Goal: Task Accomplishment & Management: Complete application form

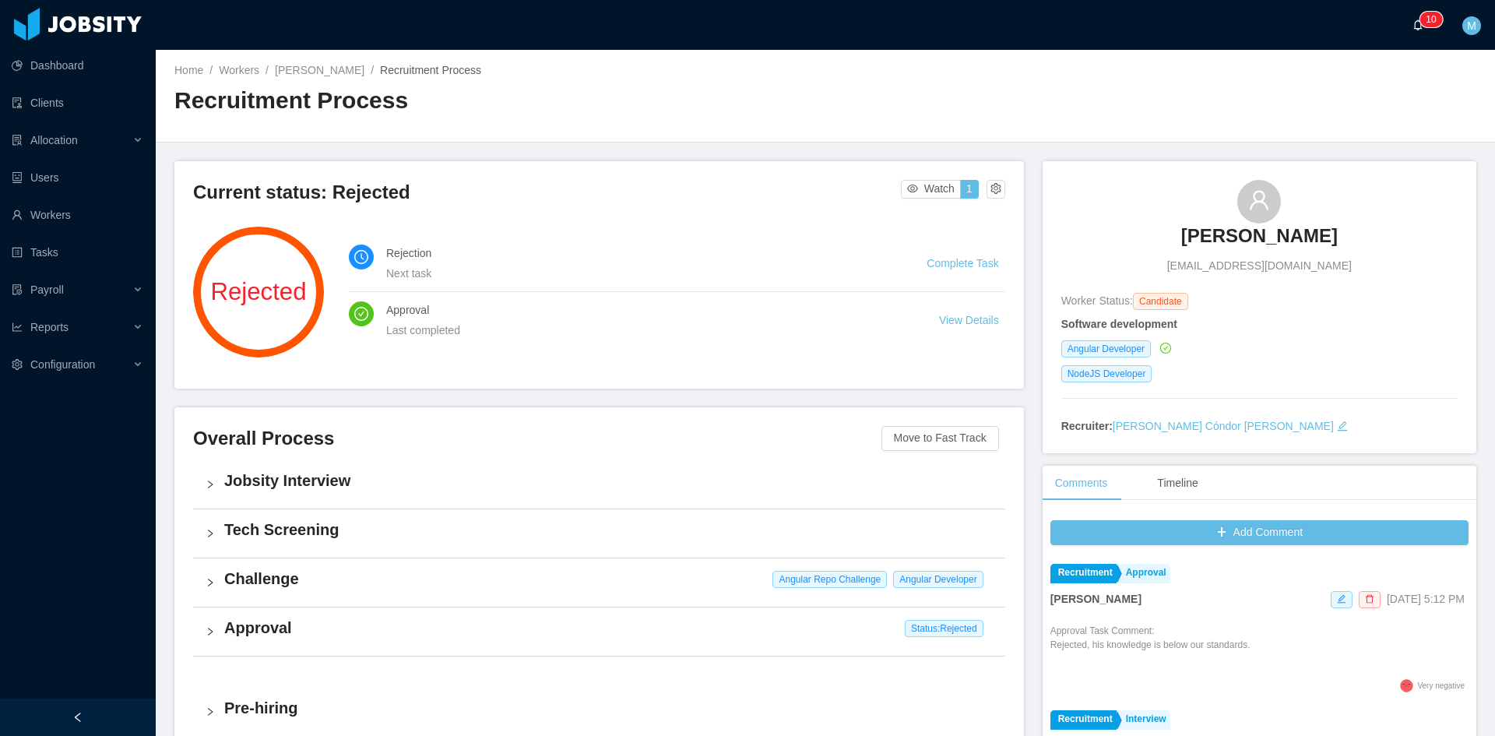
click at [1416, 23] on icon "icon: bell" at bounding box center [1418, 24] width 11 height 11
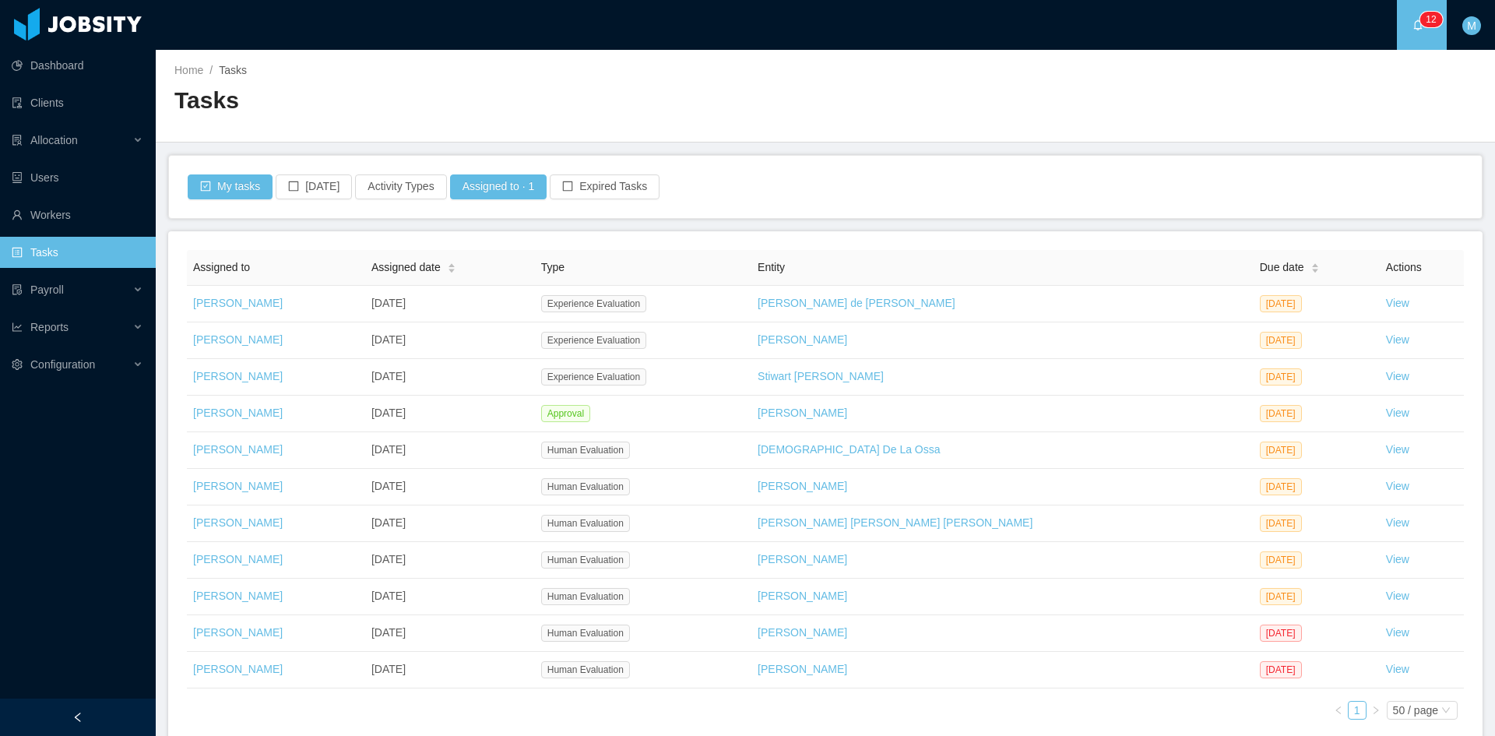
click at [699, 193] on div "My tasks Today Activity Types Assigned to · 1 Expired Tasks" at bounding box center [825, 186] width 1279 height 25
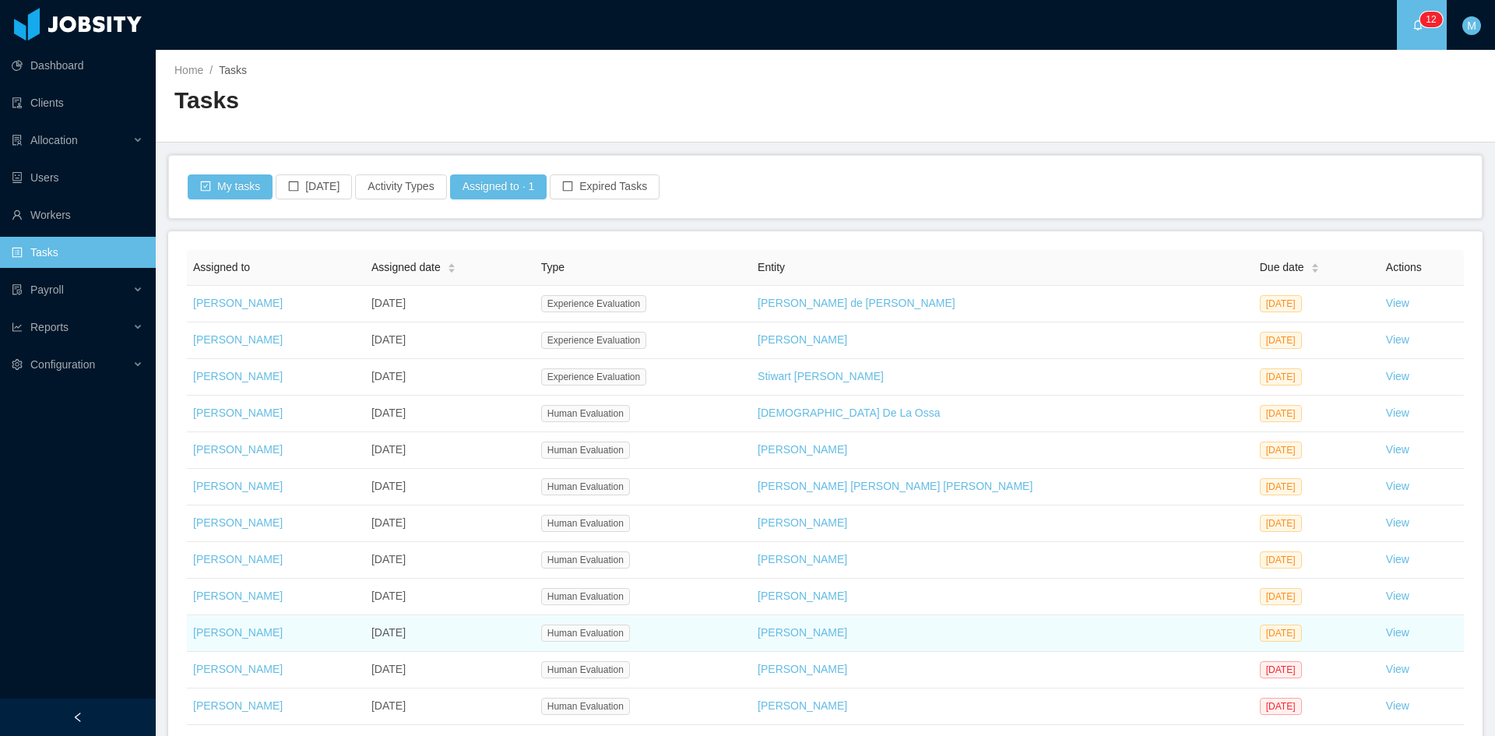
scroll to position [118, 0]
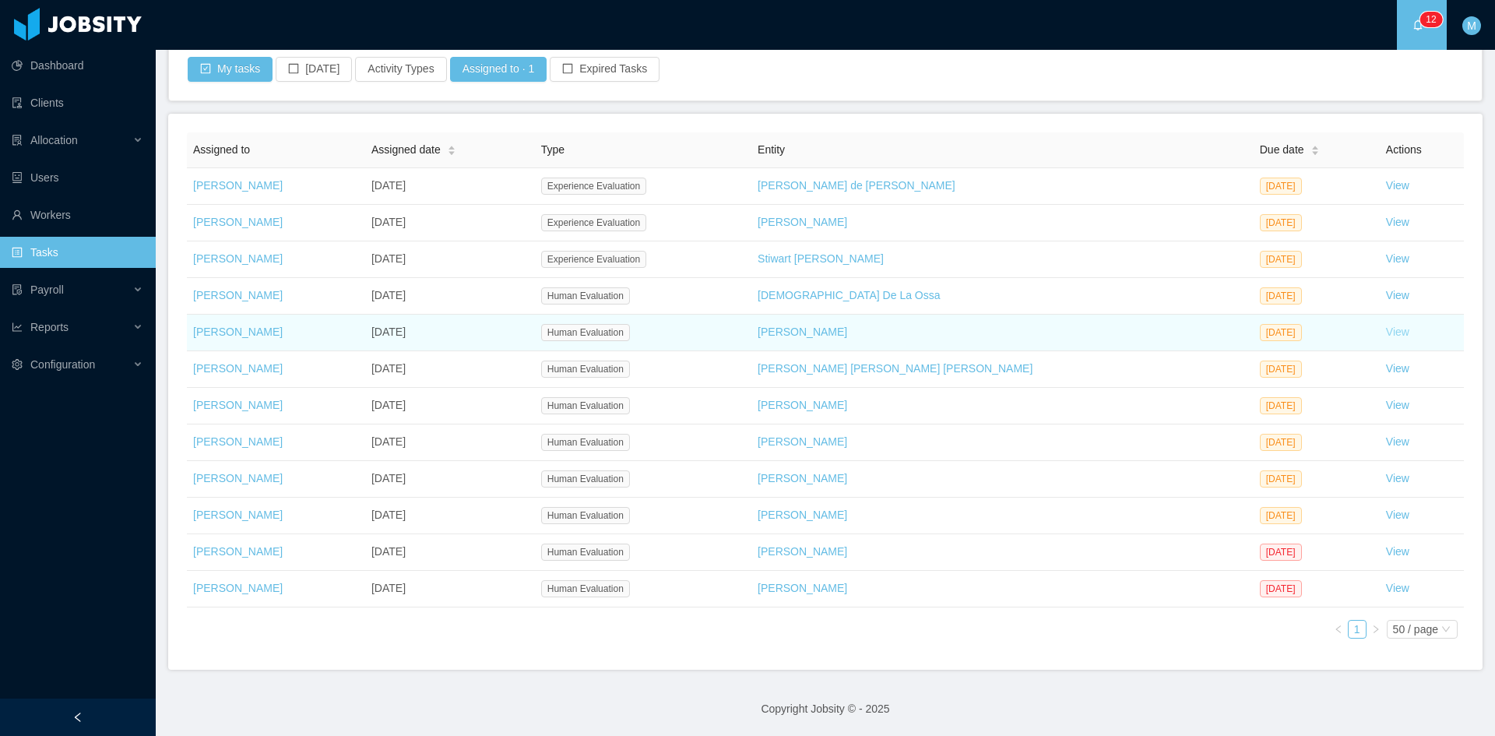
click at [1386, 334] on link "View" at bounding box center [1397, 331] width 23 height 12
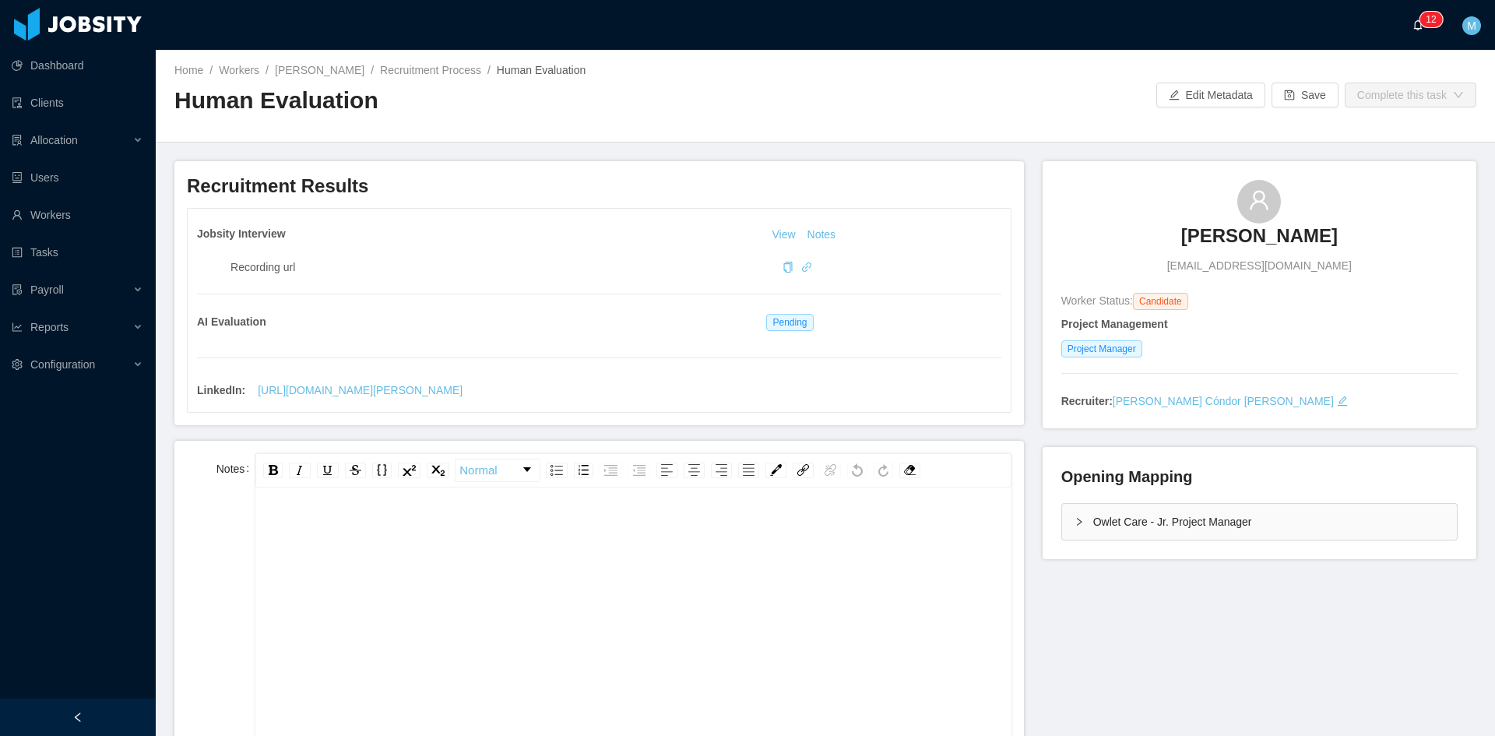
click at [1420, 32] on a=83ded146-cd66-4514-80a8-9a7b1e1b5eb6/Matias%20Marin"] "0 1 2 3 4 5 6 7 8 9 0 1 2 3 4 5 6 7 8 9 0 1 2 3 4 5 6 7 8 9 0 1 2 3 4 5 6 7 8 9…" at bounding box center [1422, 25] width 19 height 50
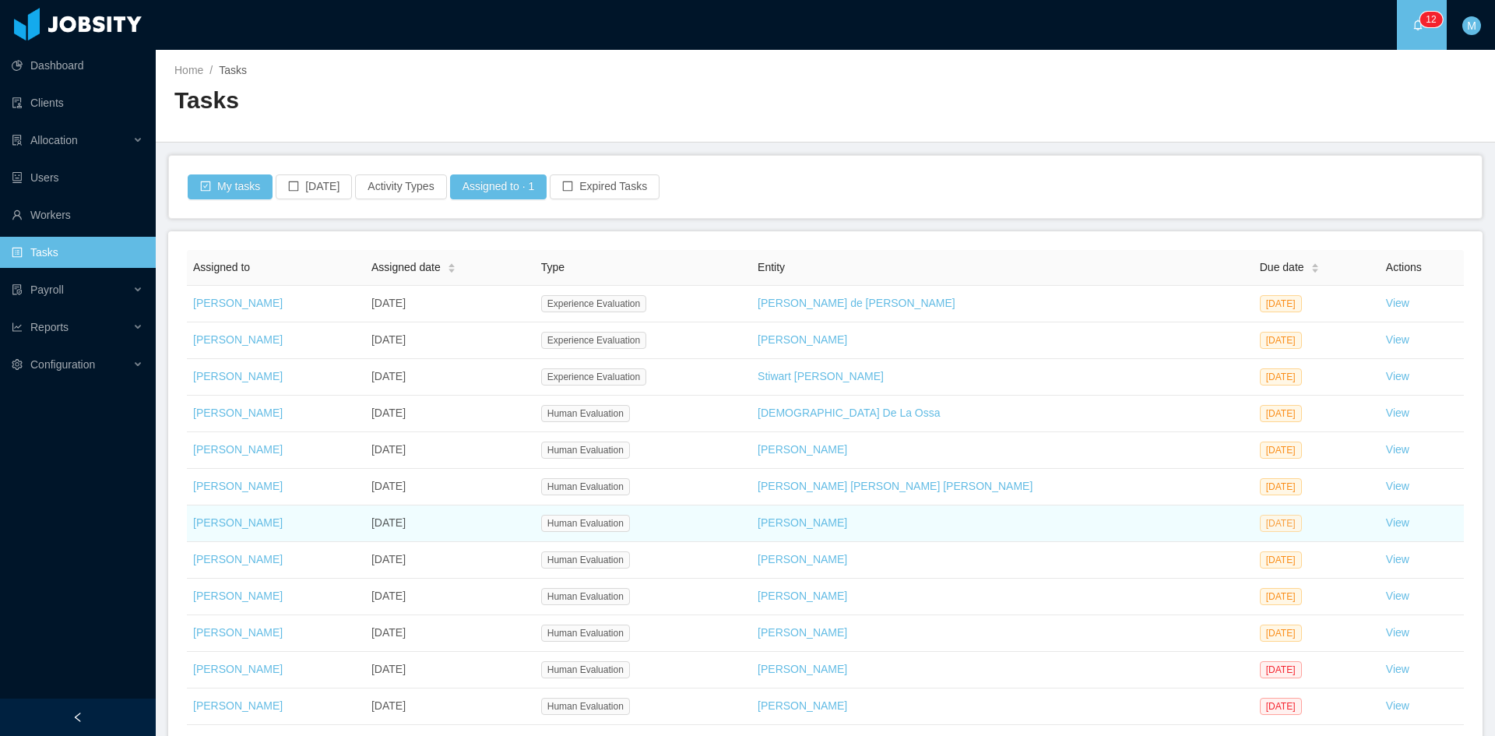
scroll to position [118, 0]
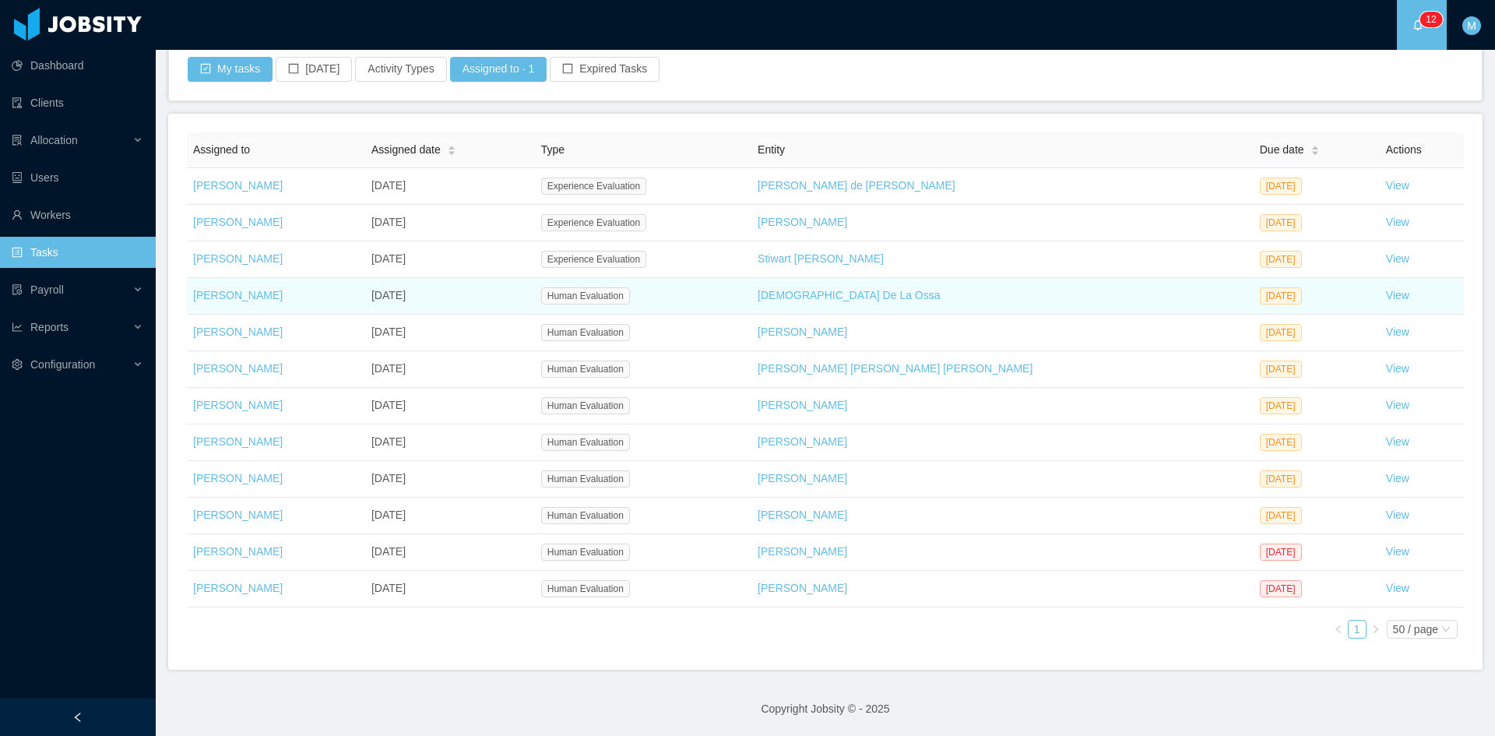
click at [1380, 297] on td "View" at bounding box center [1422, 296] width 84 height 37
click at [1386, 296] on link "View" at bounding box center [1397, 295] width 23 height 12
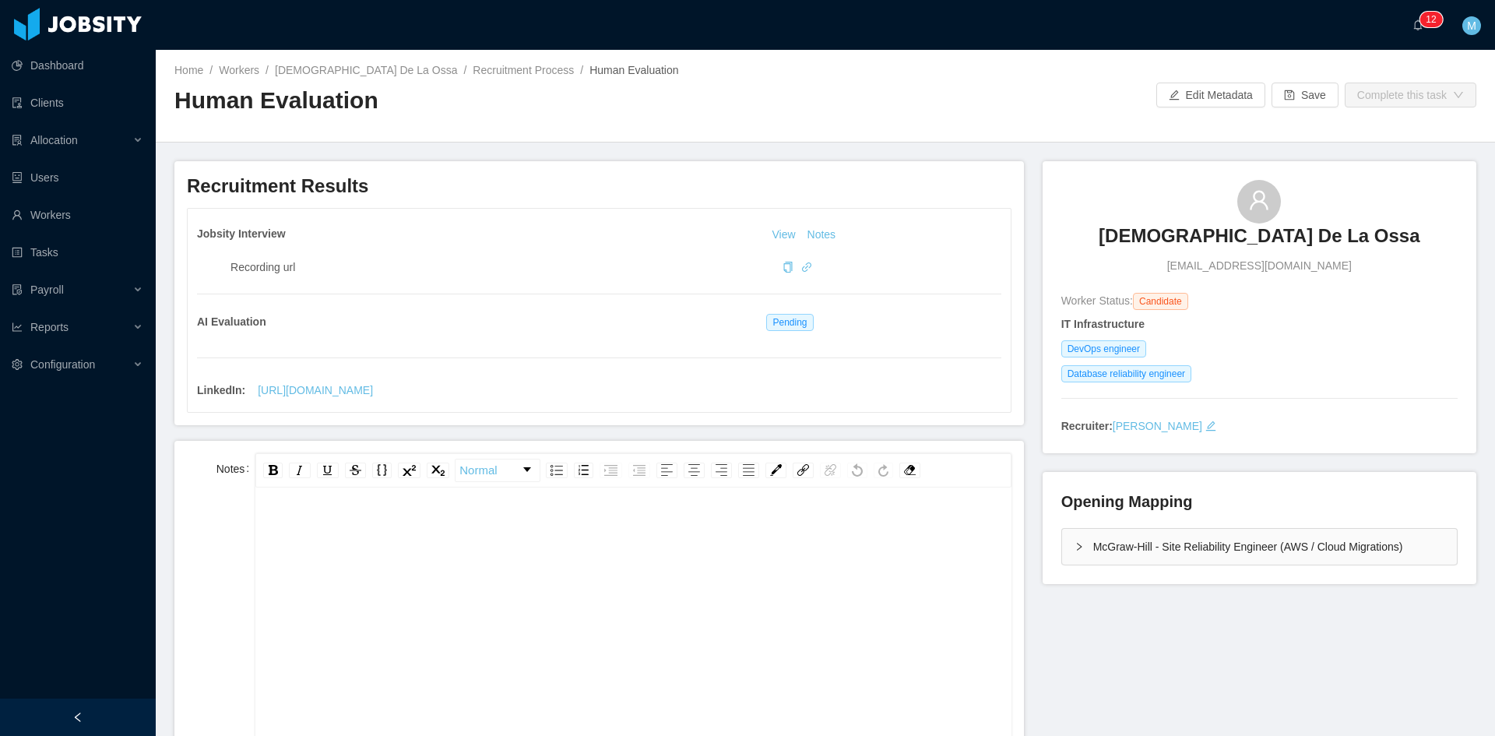
click at [487, 564] on div "rdw-editor" at bounding box center [633, 650] width 731 height 273
drag, startPoint x: 492, startPoint y: 545, endPoint x: 119, endPoint y: 505, distance: 375.1
click at [119, 505] on section "**********" at bounding box center [747, 368] width 1495 height 736
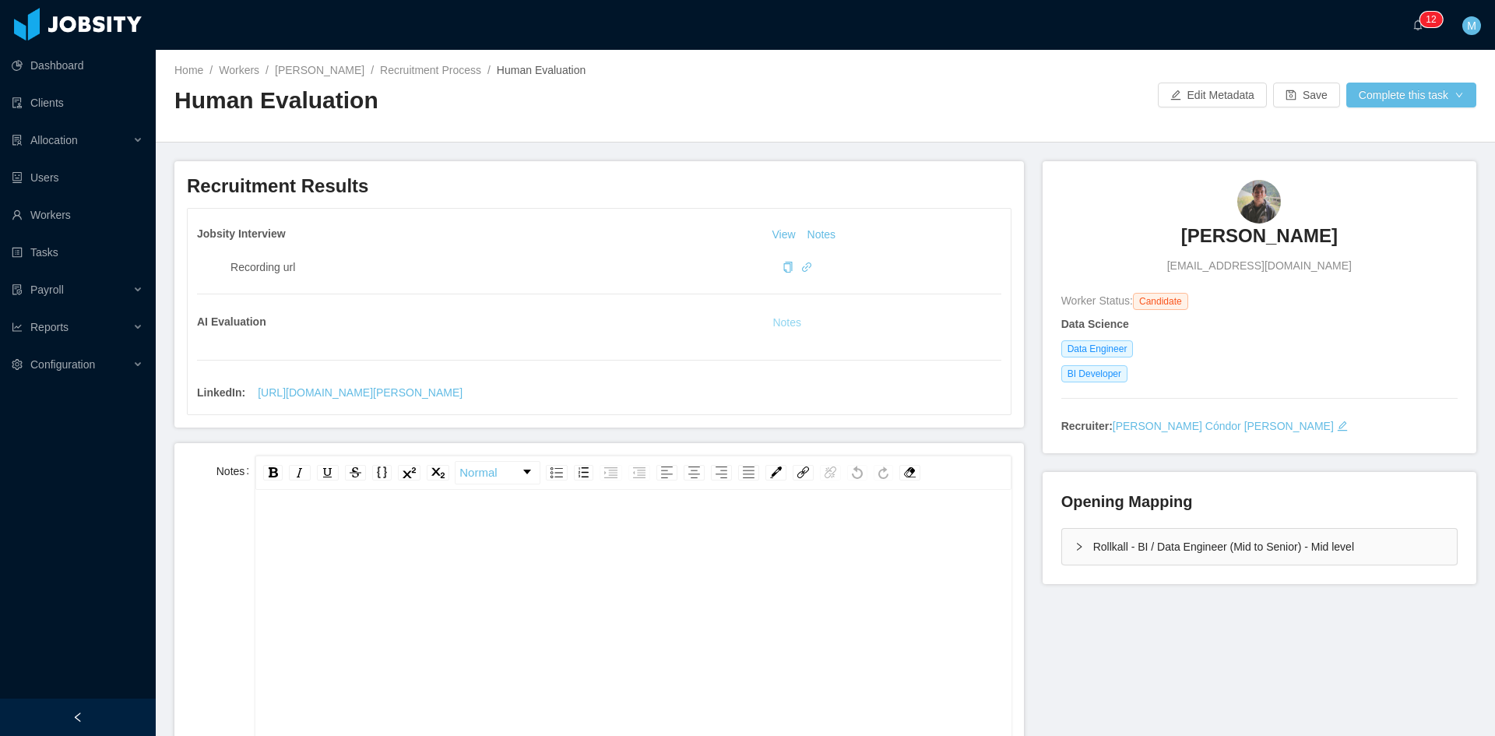
click at [784, 318] on button "Notes" at bounding box center [786, 323] width 41 height 19
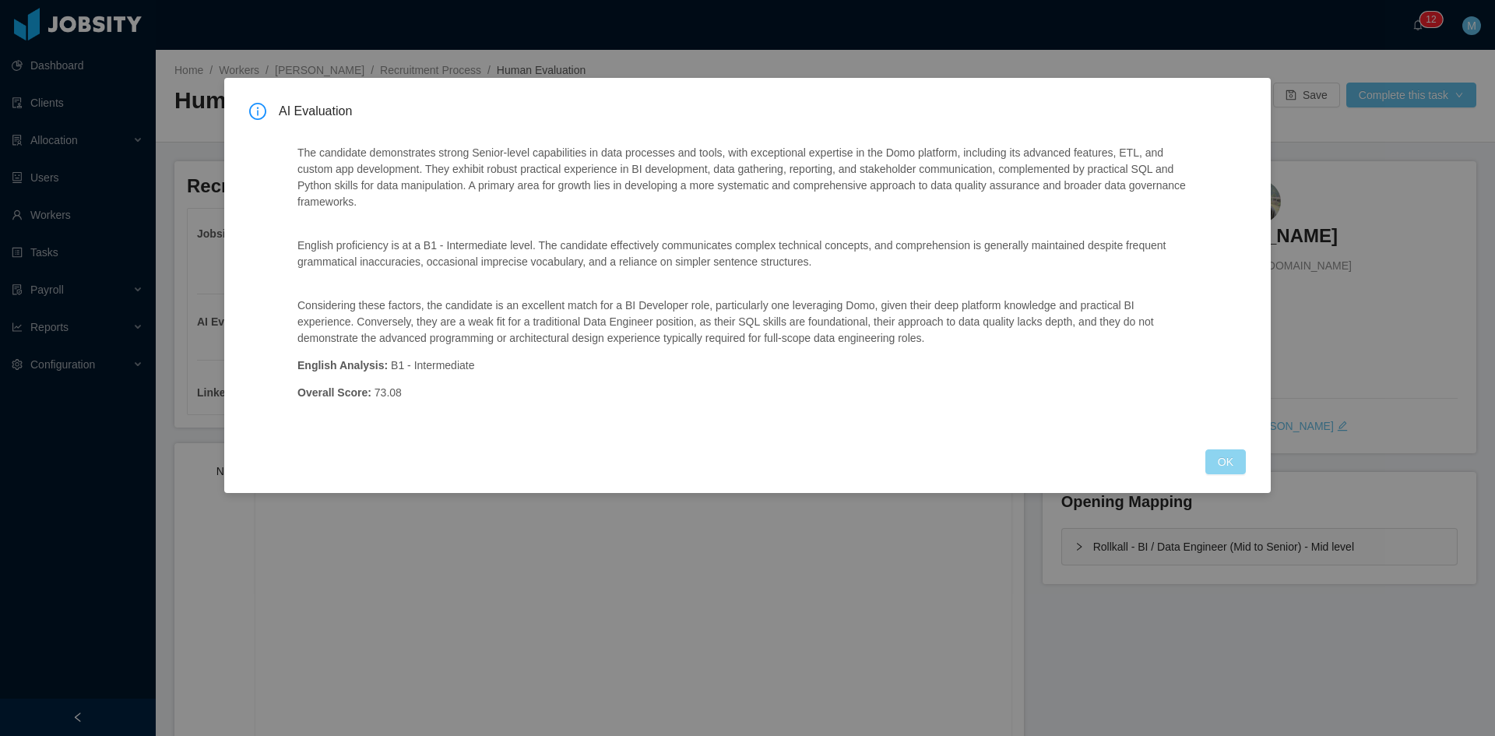
click at [1214, 461] on button "OK" at bounding box center [1225, 461] width 40 height 25
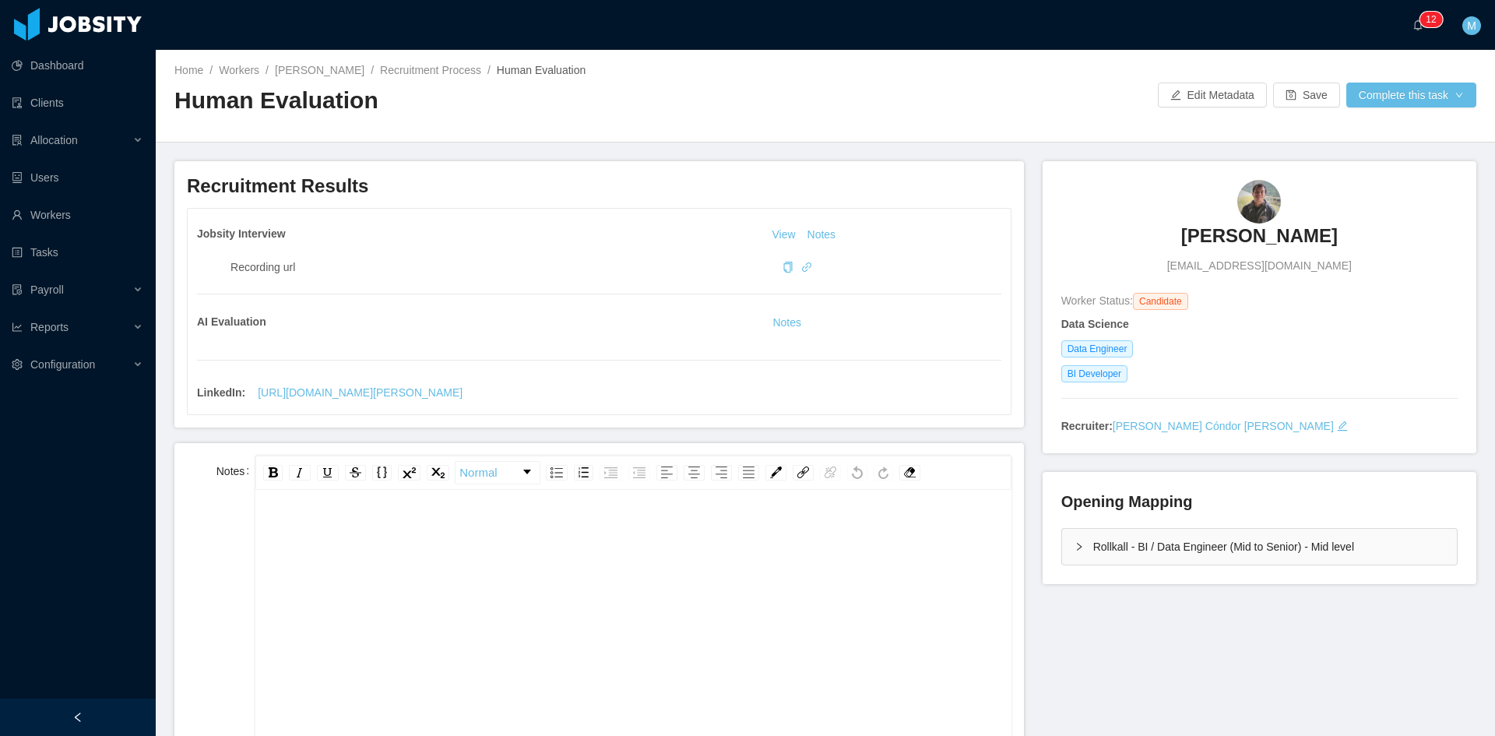
drag, startPoint x: 1071, startPoint y: 545, endPoint x: 1051, endPoint y: 547, distance: 19.6
click at [1075, 545] on icon "icon: right" at bounding box center [1079, 546] width 9 height 9
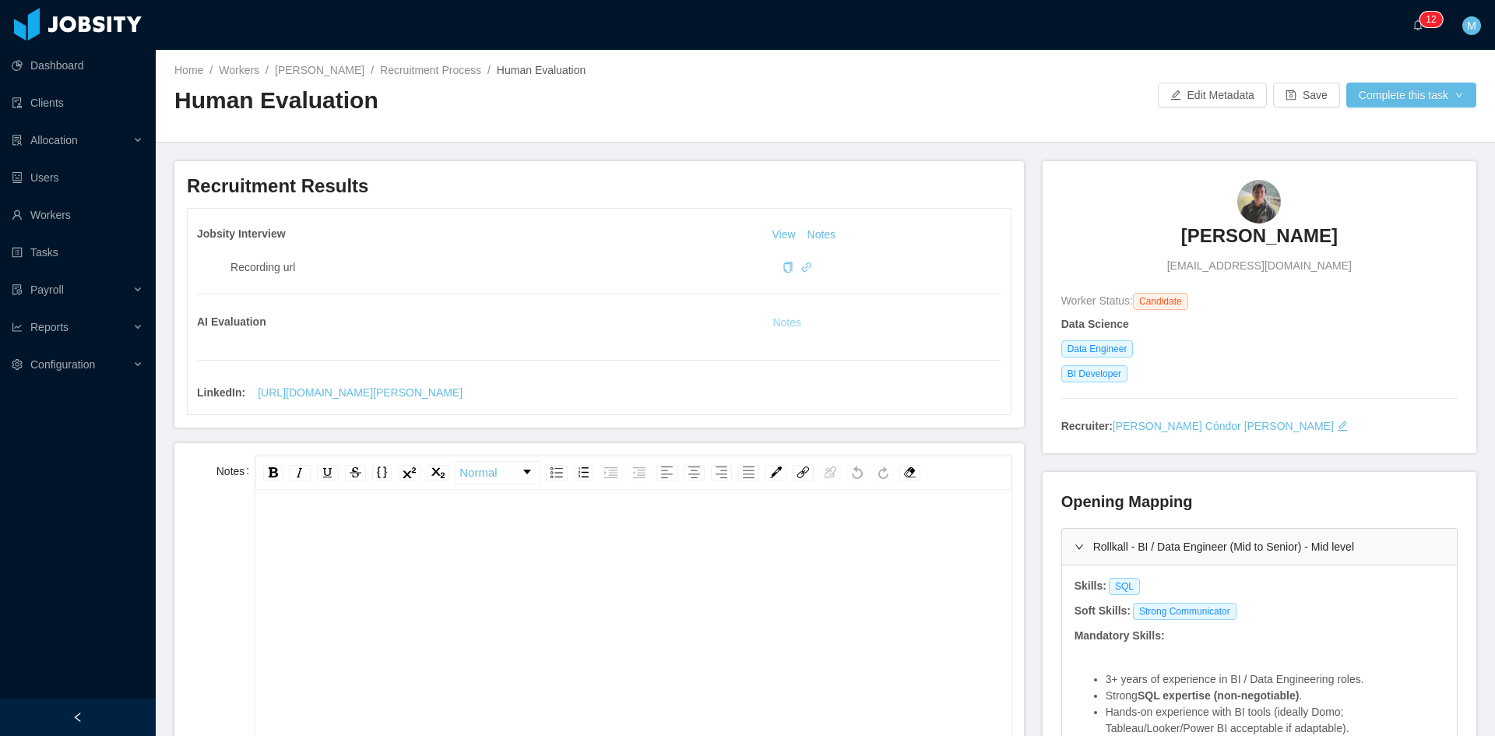
click at [786, 318] on button "Notes" at bounding box center [786, 323] width 41 height 19
click at [558, 547] on div "rdw-editor" at bounding box center [633, 531] width 731 height 31
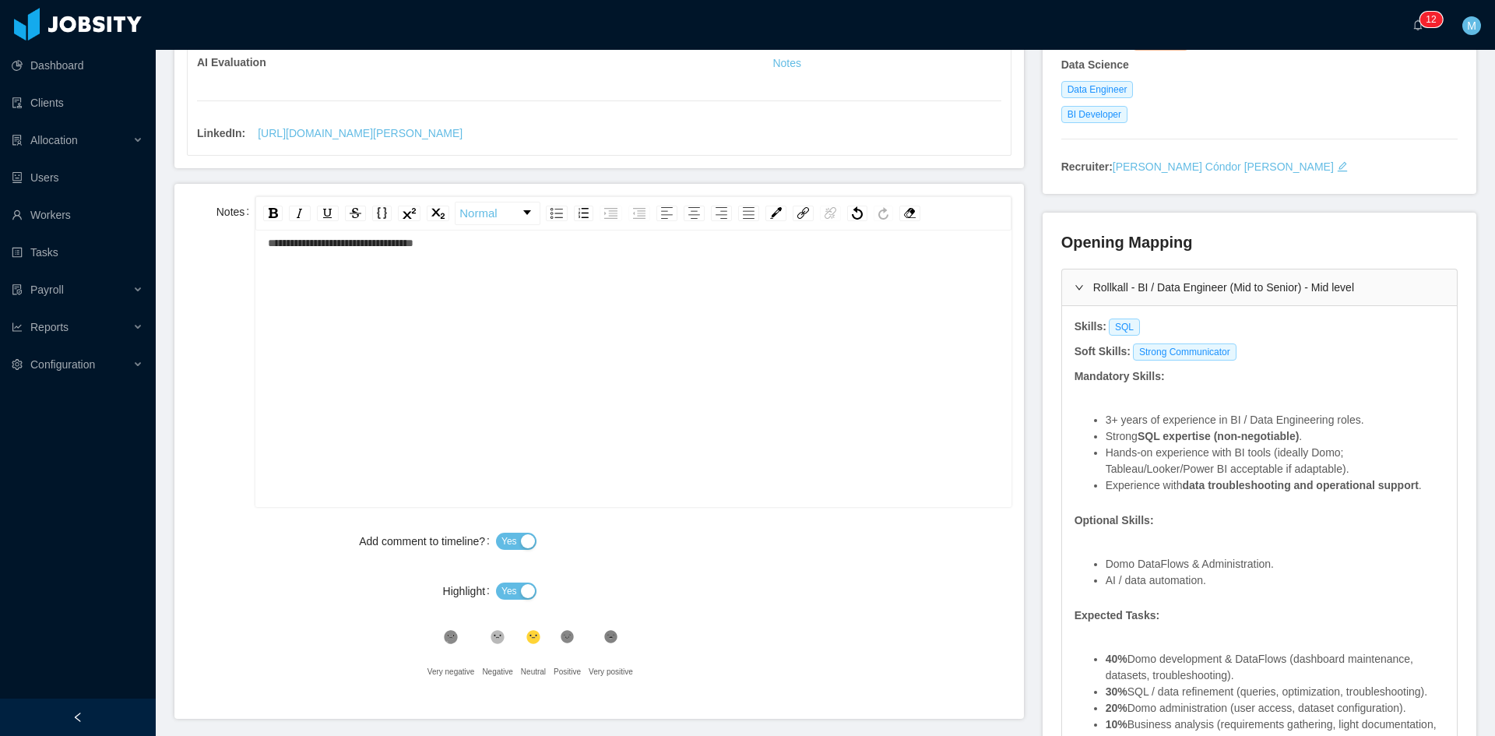
scroll to position [439, 0]
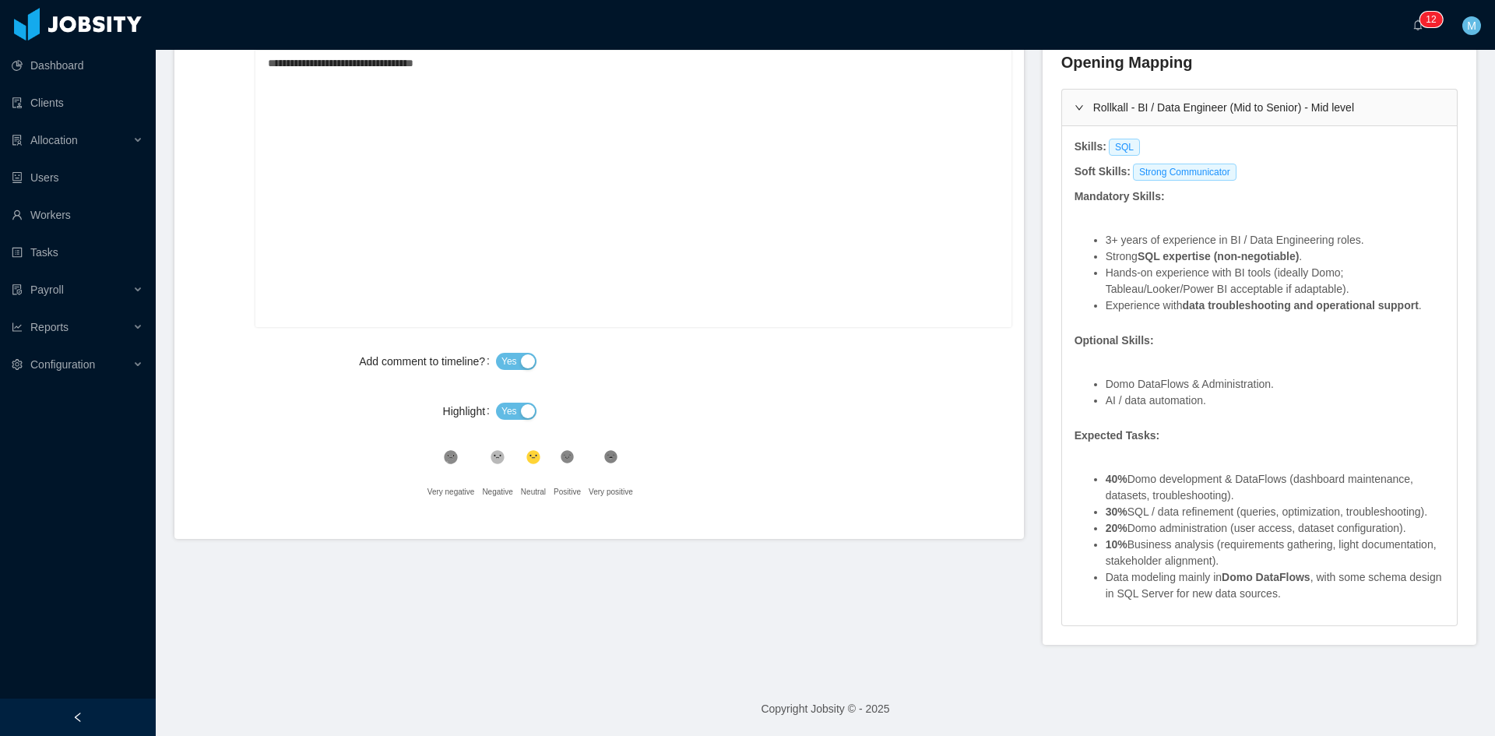
click at [521, 411] on button "Yes" at bounding box center [516, 411] width 40 height 17
click at [560, 453] on icon ".st1{fill:#232323}" at bounding box center [568, 457] width 16 height 16
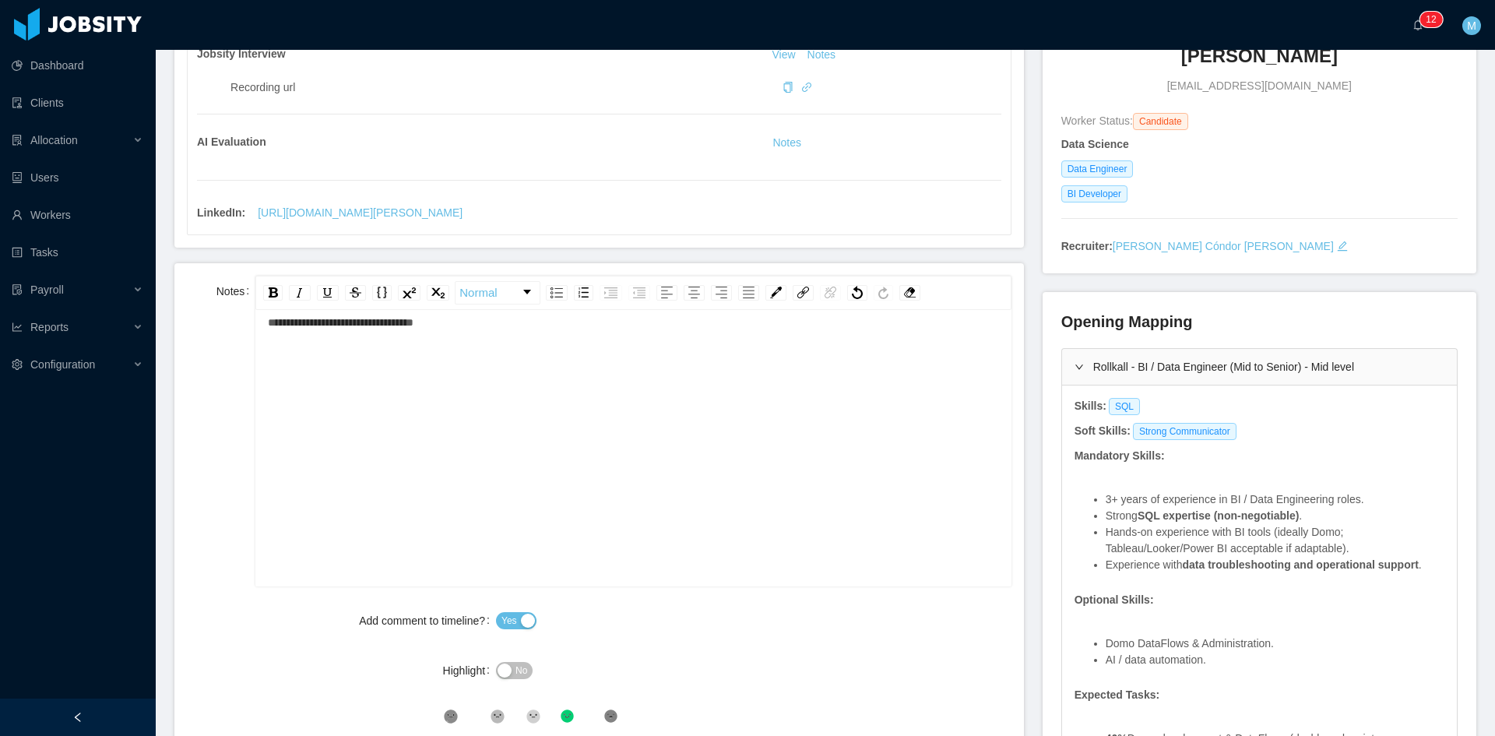
scroll to position [0, 0]
drag, startPoint x: 519, startPoint y: 358, endPoint x: 141, endPoint y: 333, distance: 379.3
click at [132, 339] on section "**********" at bounding box center [747, 368] width 1495 height 736
click at [593, 347] on div "**********" at bounding box center [633, 351] width 731 height 31
click at [269, 351] on span "**********" at bounding box center [415, 352] width 294 height 11
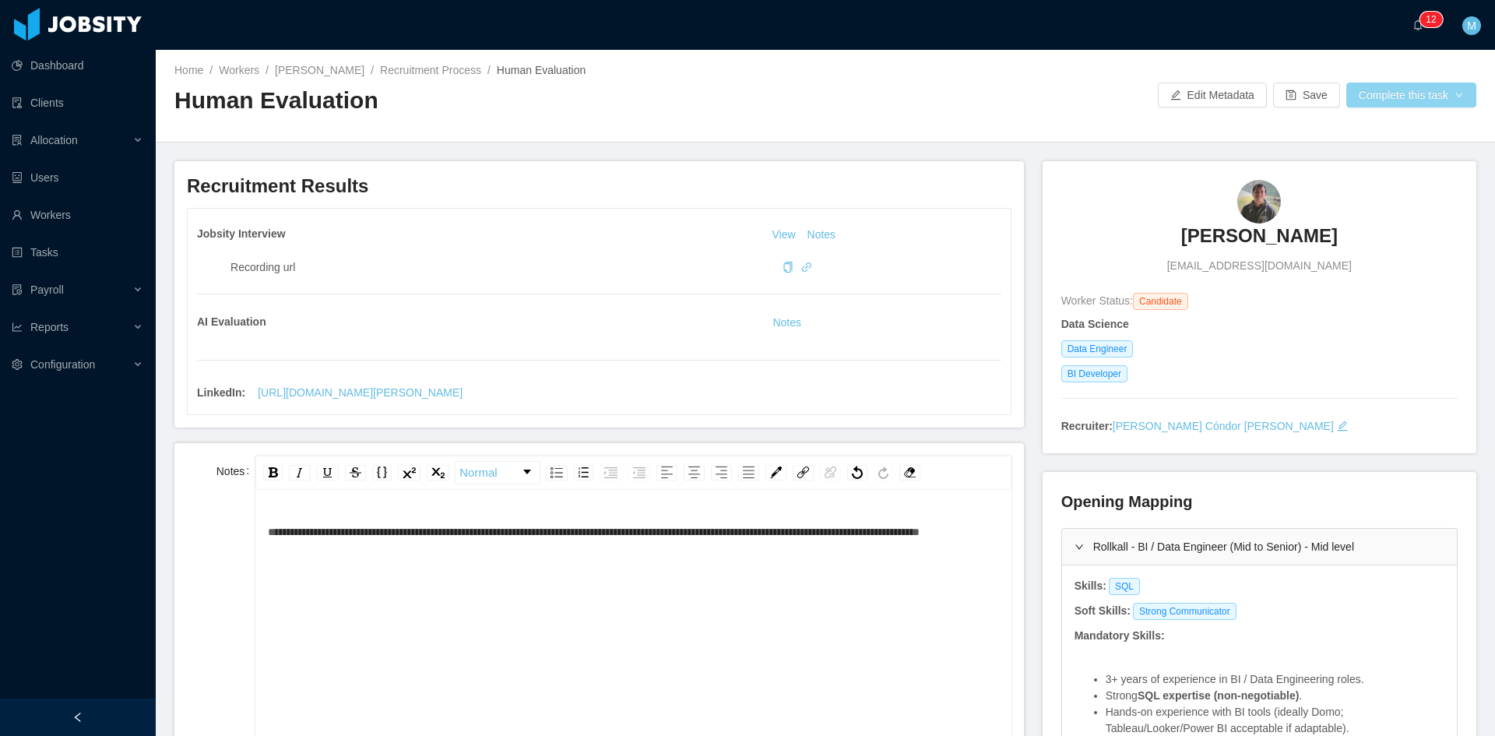
click at [1398, 90] on button "Complete this task" at bounding box center [1411, 95] width 130 height 25
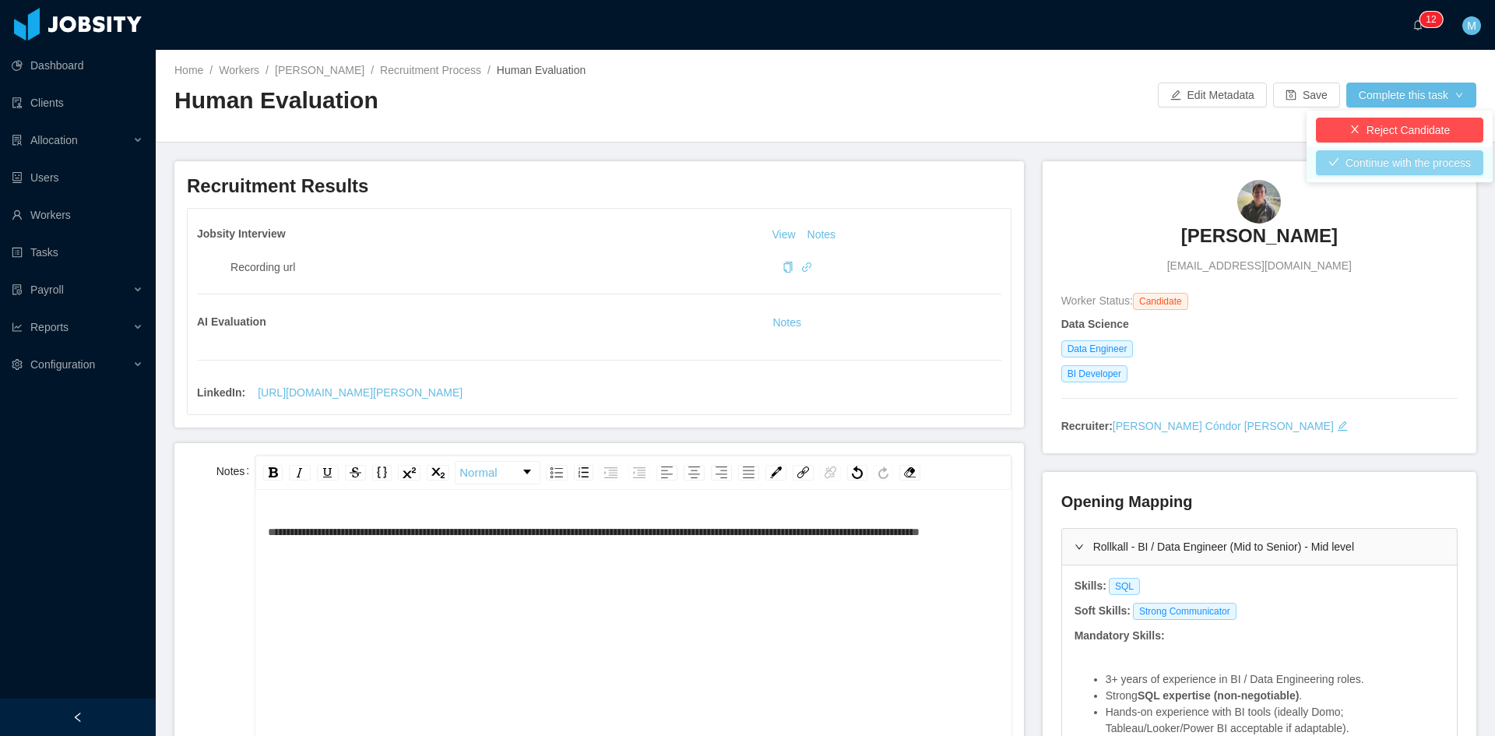
click at [1395, 164] on button "Continue with the process" at bounding box center [1399, 162] width 167 height 25
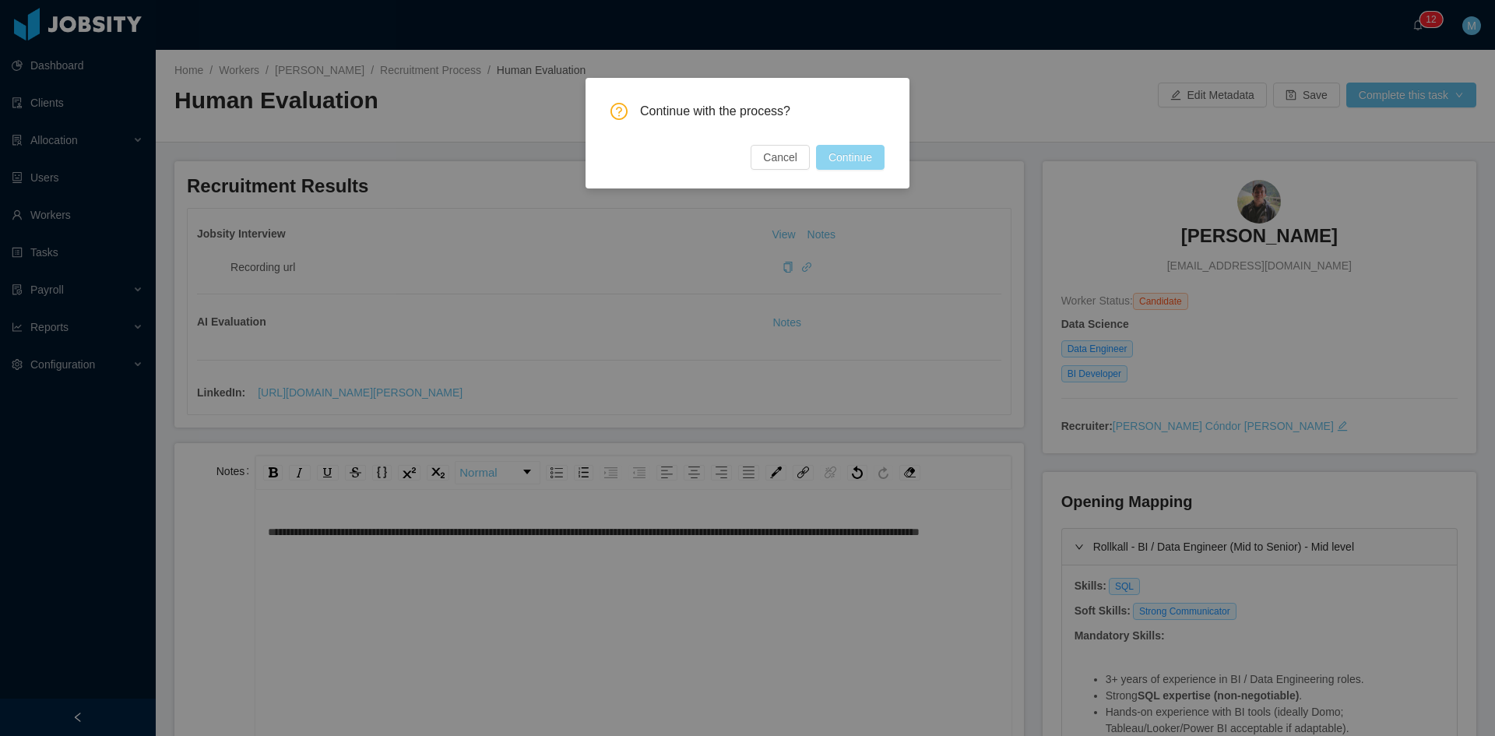
click at [850, 156] on button "Continue" at bounding box center [850, 157] width 69 height 25
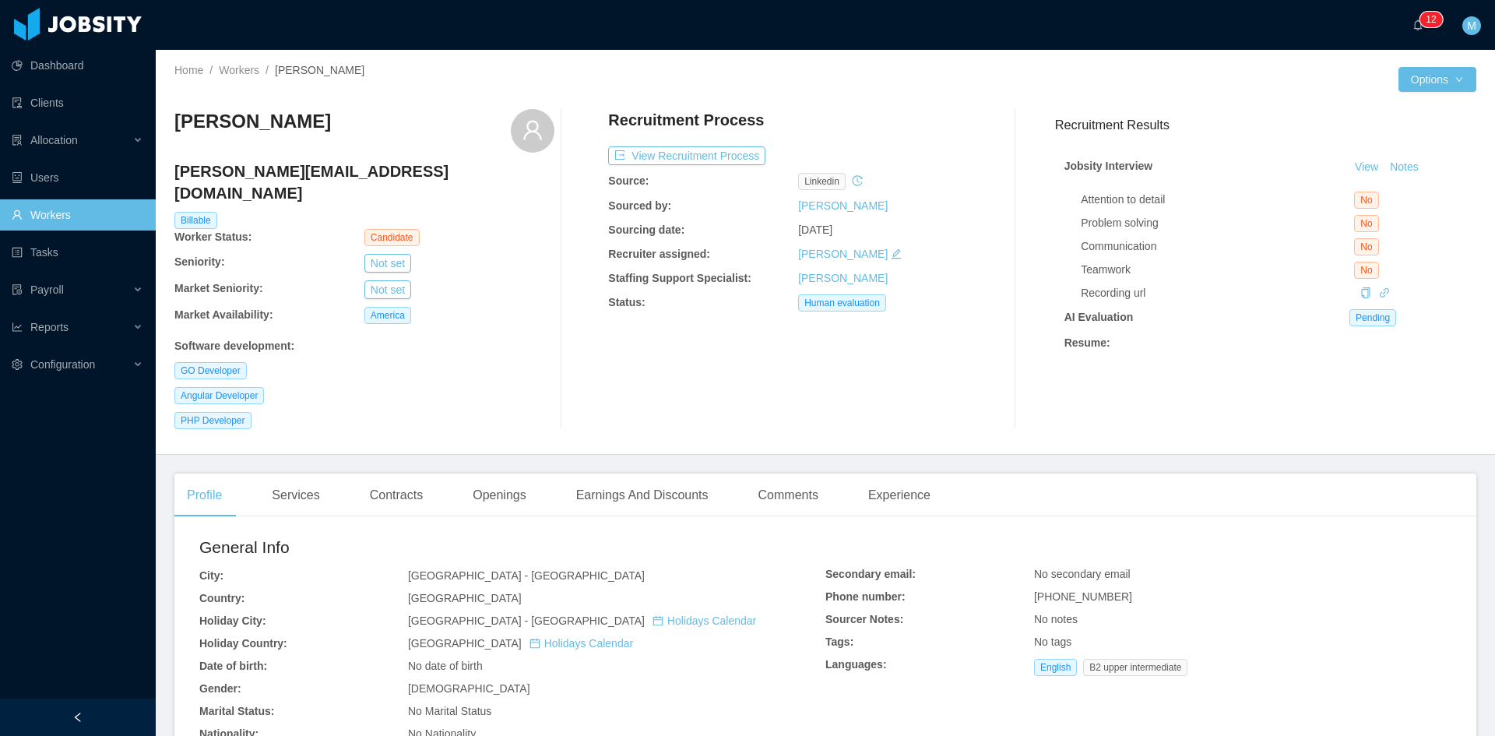
scroll to position [389, 0]
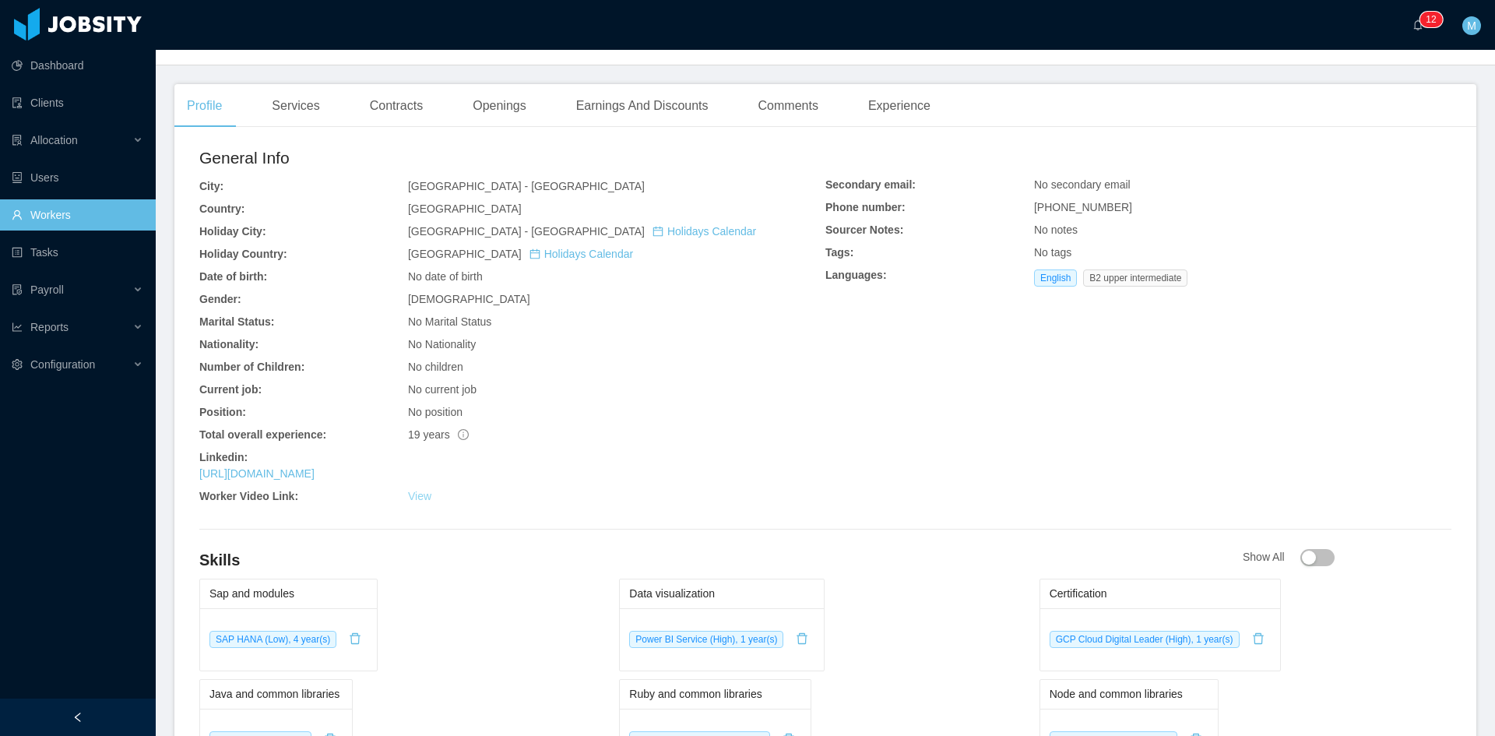
click at [408, 490] on link "View" at bounding box center [419, 496] width 23 height 12
